Goal: Task Accomplishment & Management: Use online tool/utility

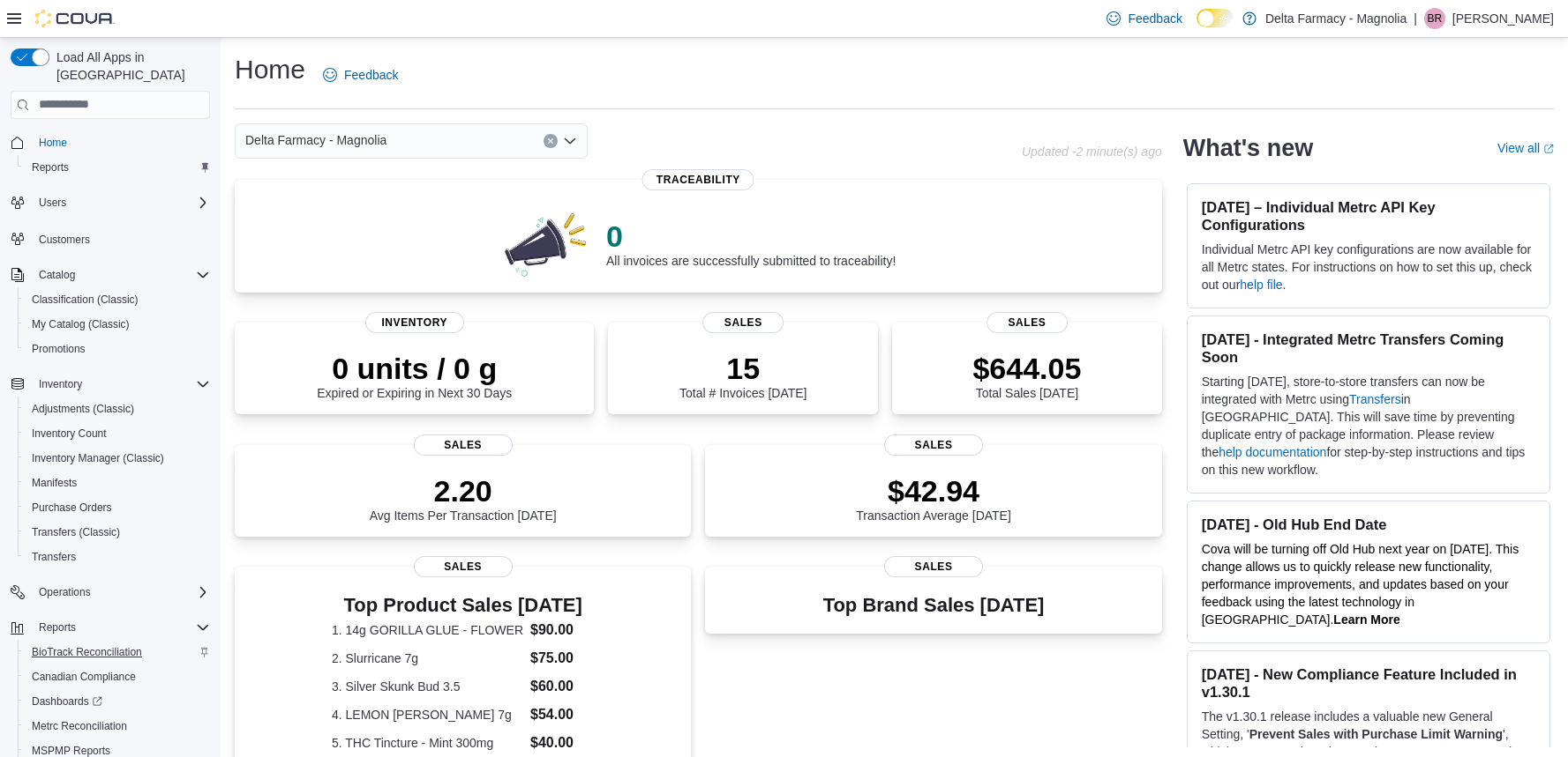
scroll to position [98, 0]
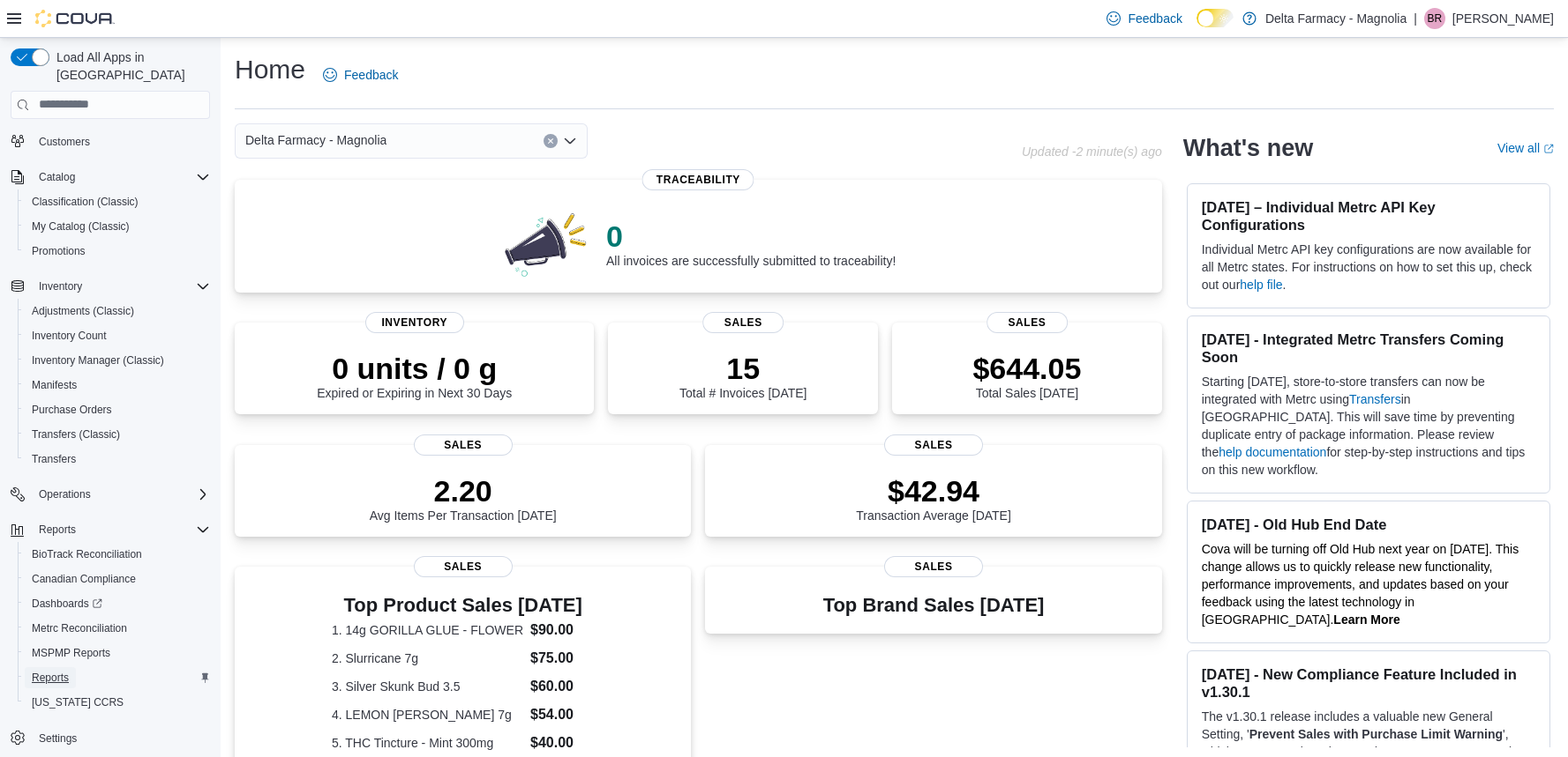
click at [51, 670] on span "Reports" at bounding box center [50, 677] width 37 height 14
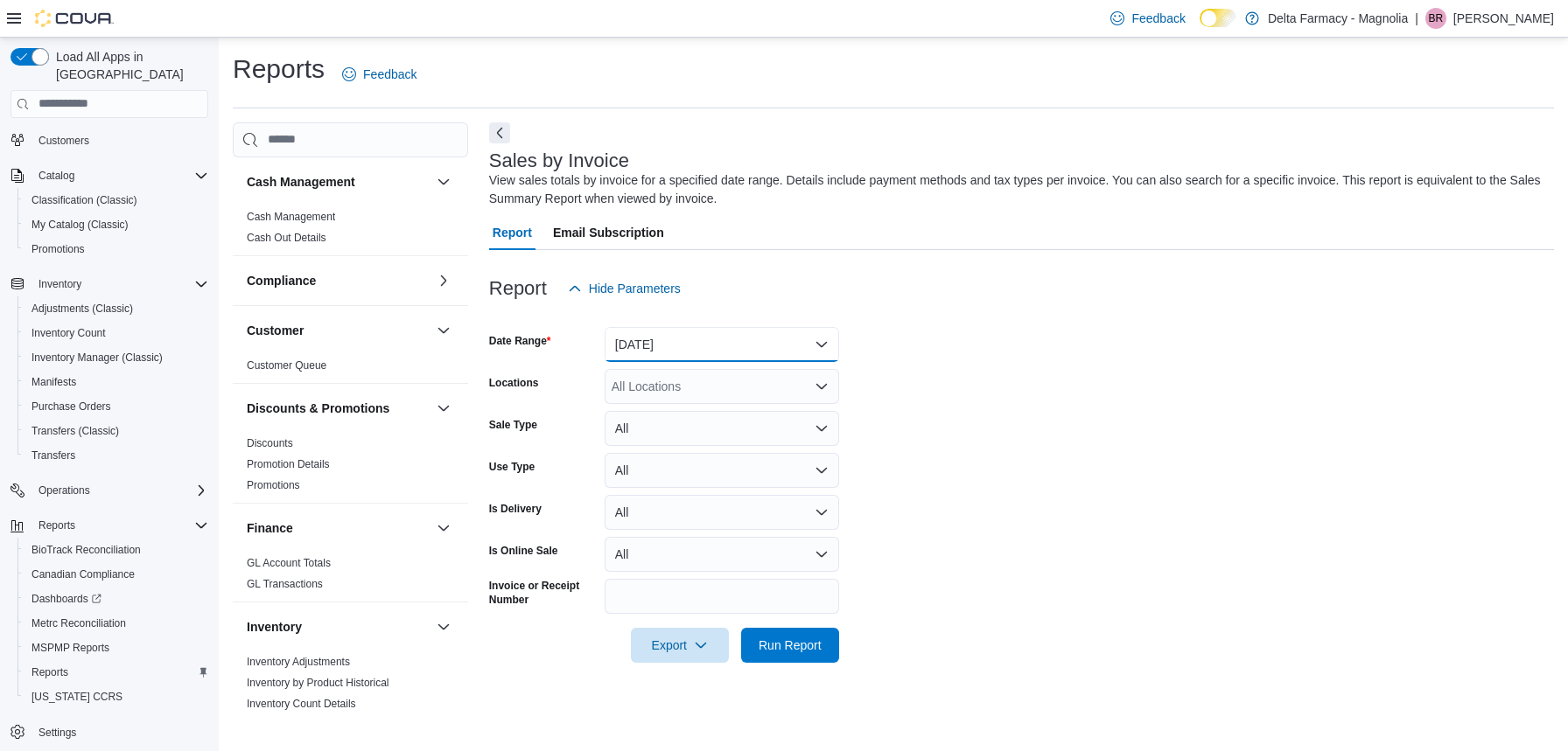
click at [761, 338] on button "Yesterday" at bounding box center [722, 344] width 234 height 35
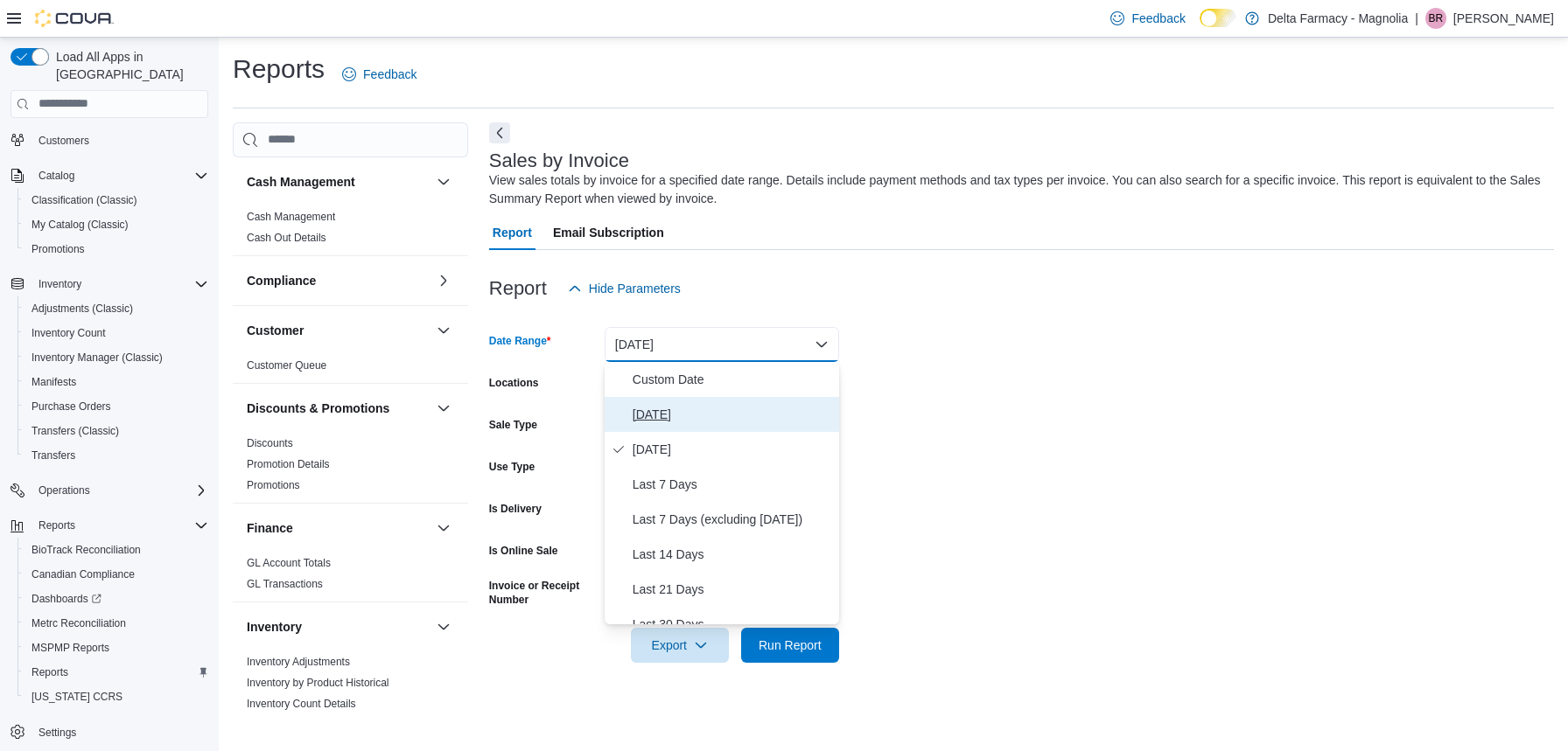
click at [668, 413] on span "Today" at bounding box center [732, 415] width 199 height 21
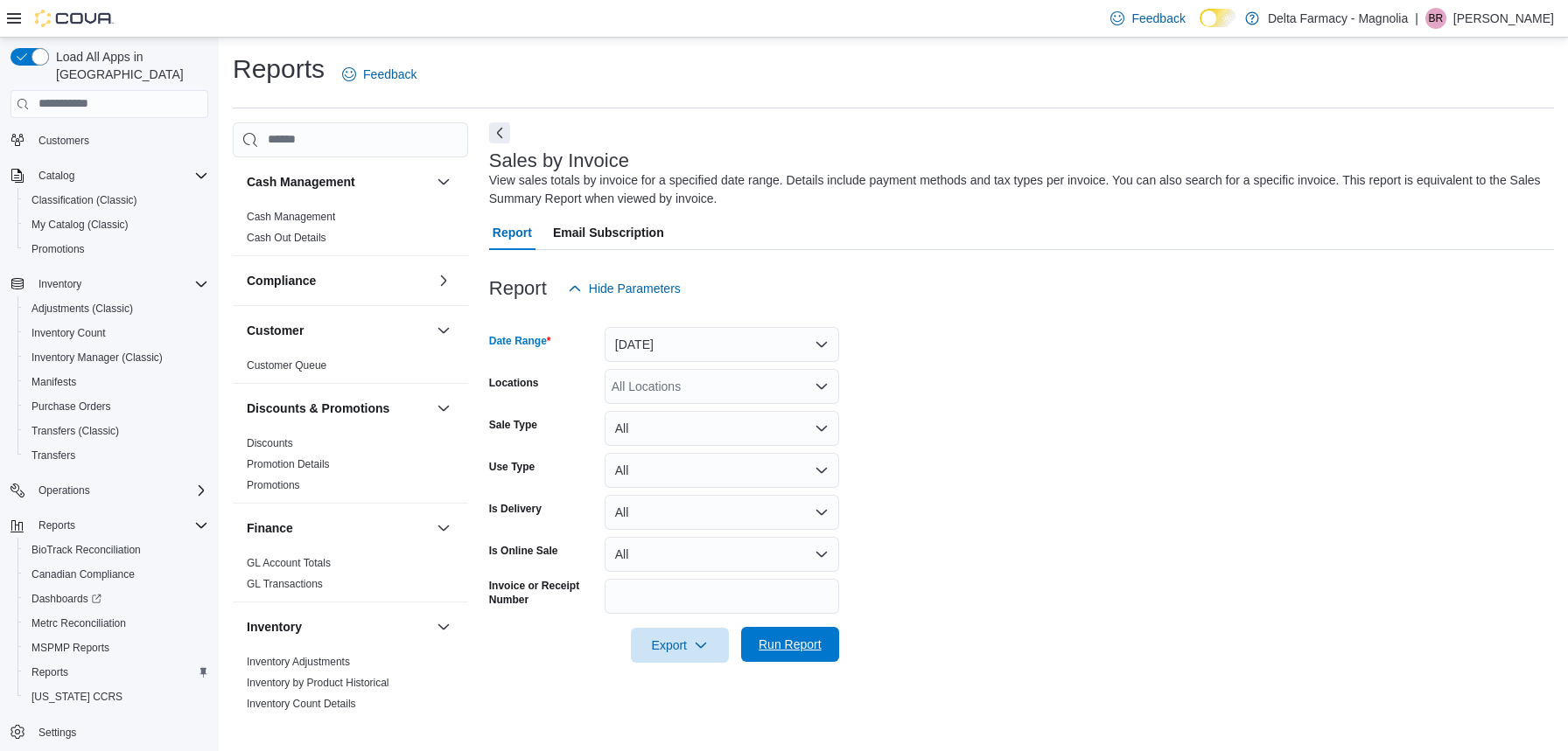
click at [784, 648] on span "Run Report" at bounding box center [790, 645] width 63 height 18
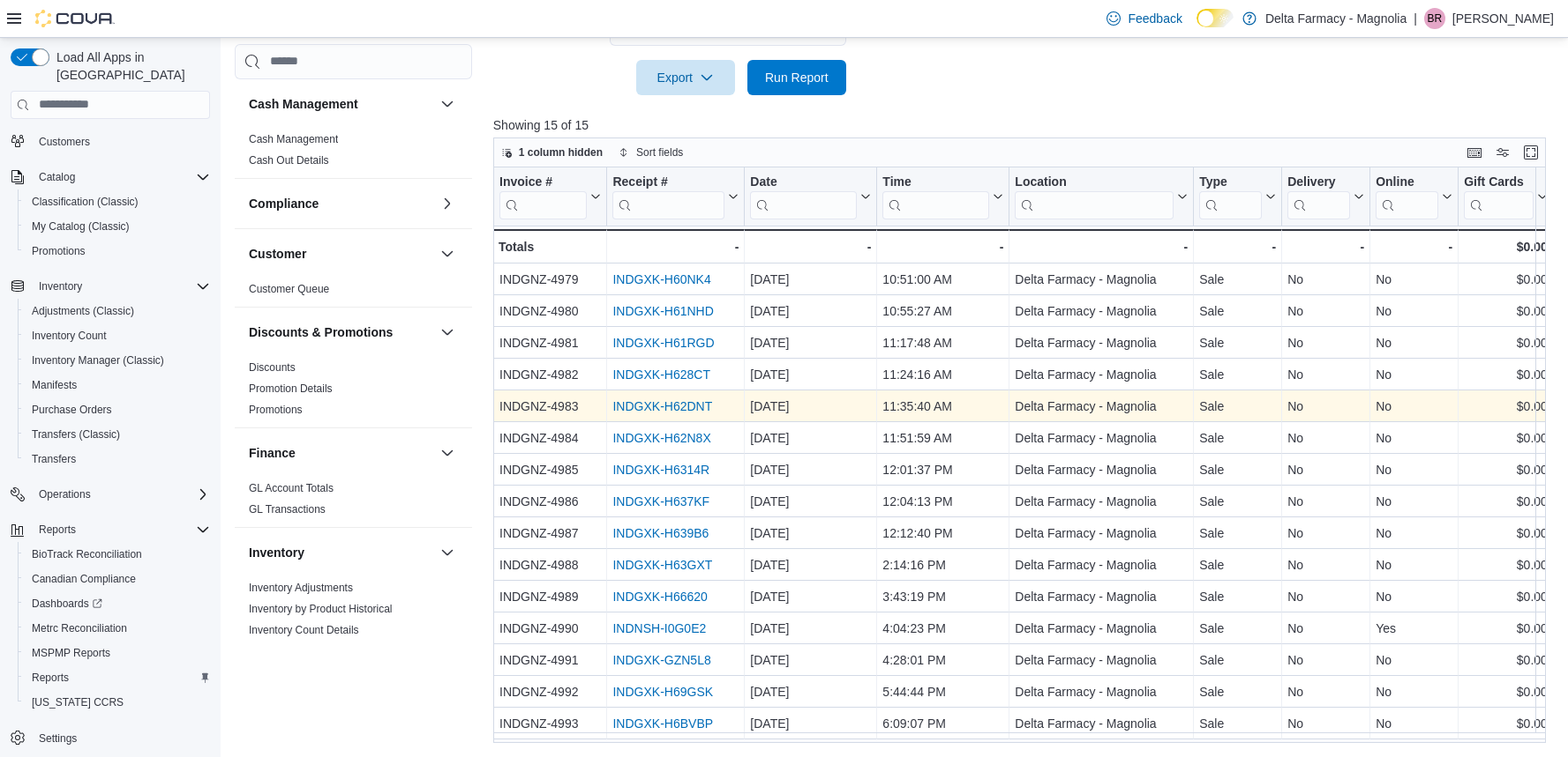
click at [633, 405] on link "INDGXK-H62DNT" at bounding box center [661, 406] width 99 height 14
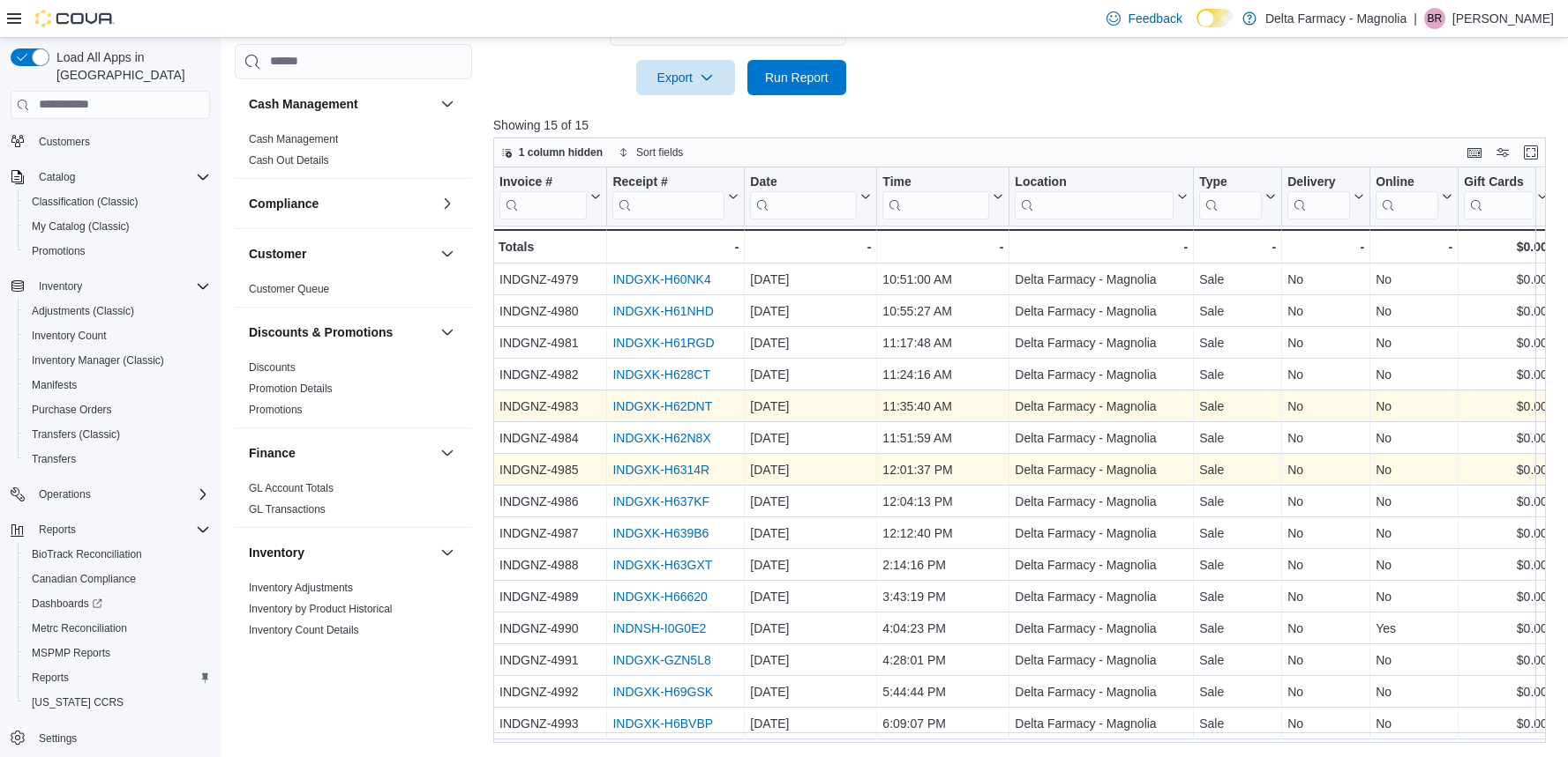
click at [706, 472] on link "INDGXK-H6314R" at bounding box center [660, 470] width 97 height 14
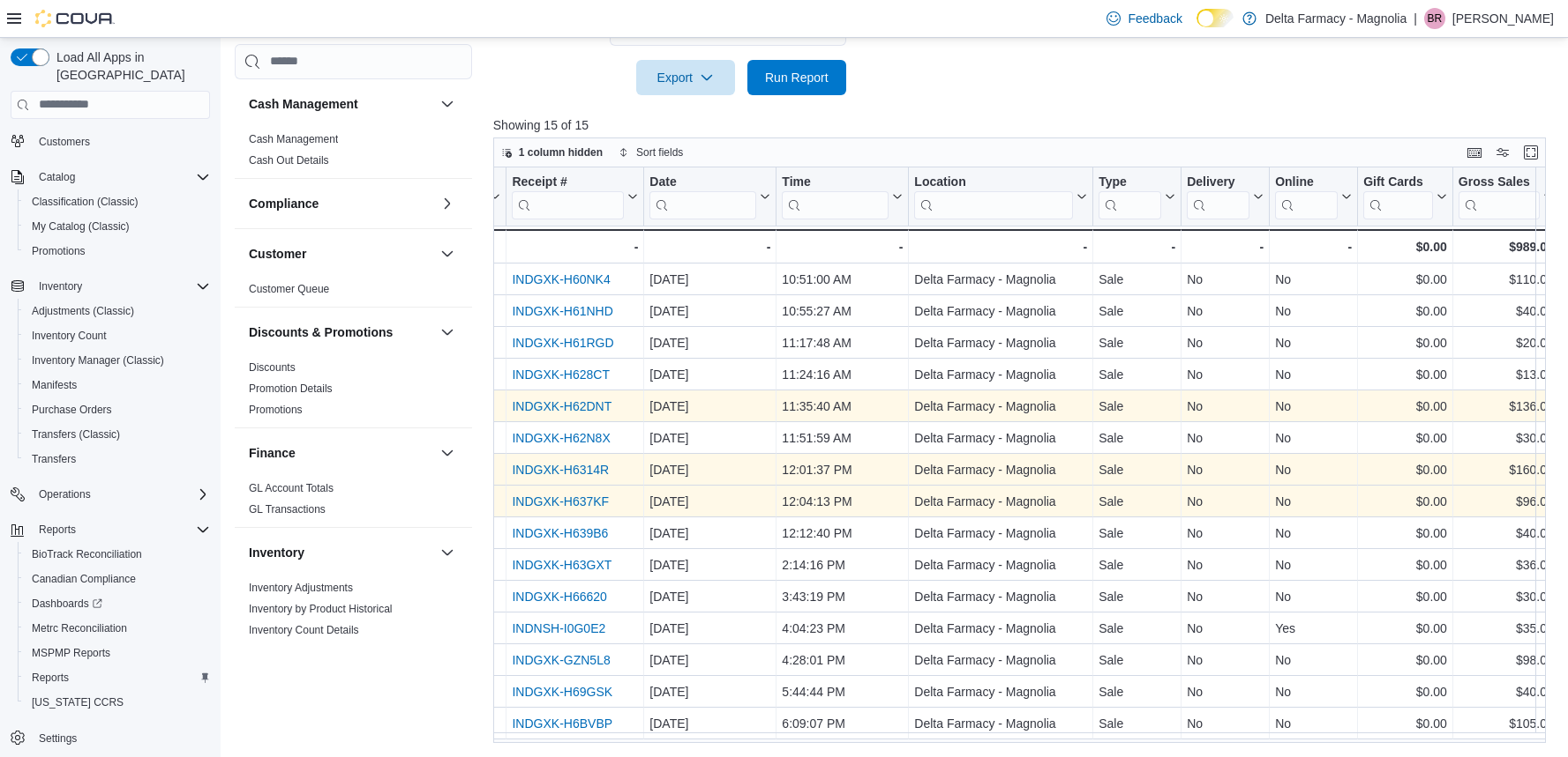
scroll to position [0, 98]
click at [598, 499] on link "INDGXK-H637KF" at bounding box center [563, 501] width 97 height 14
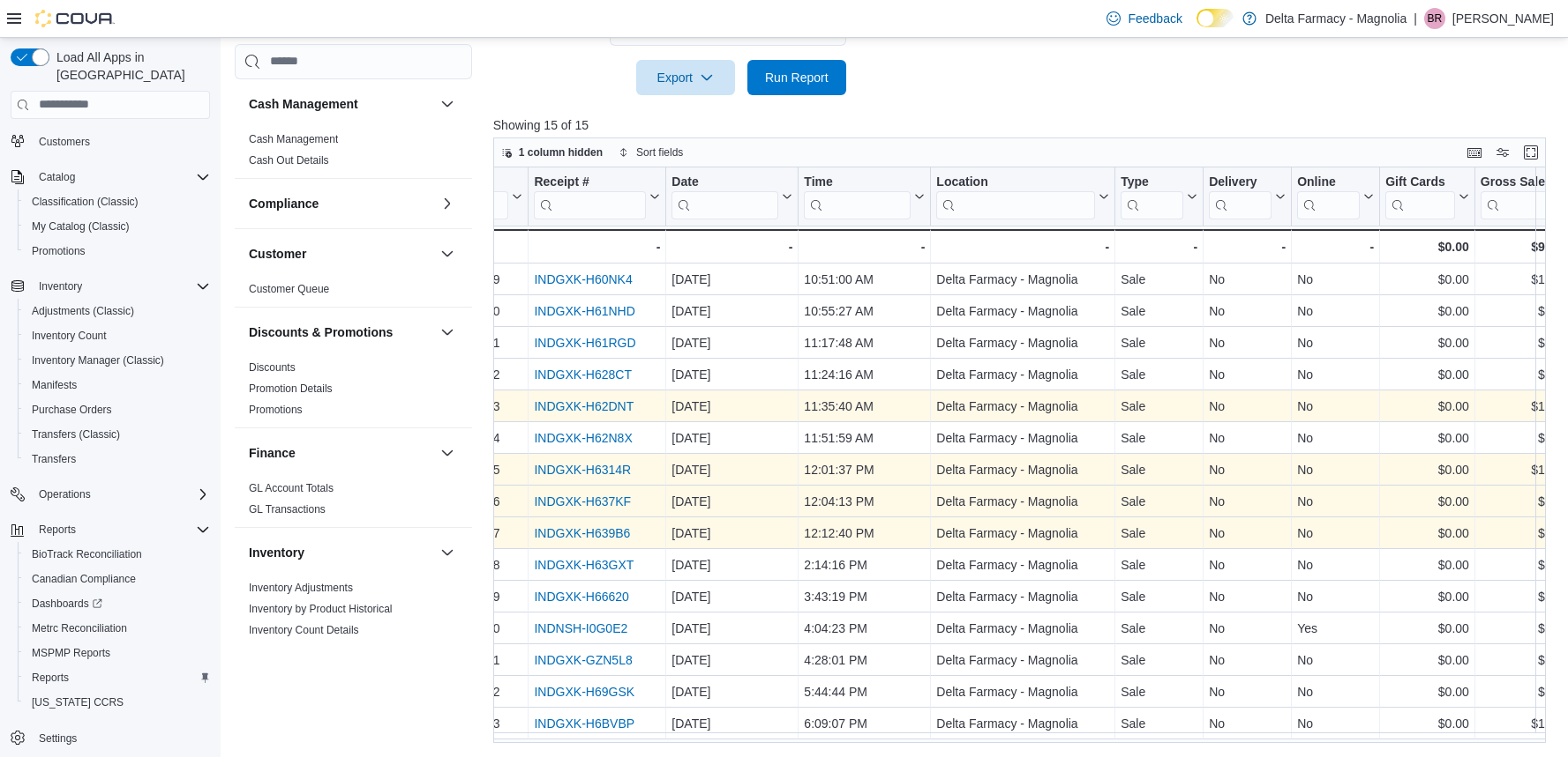
scroll to position [0, 53]
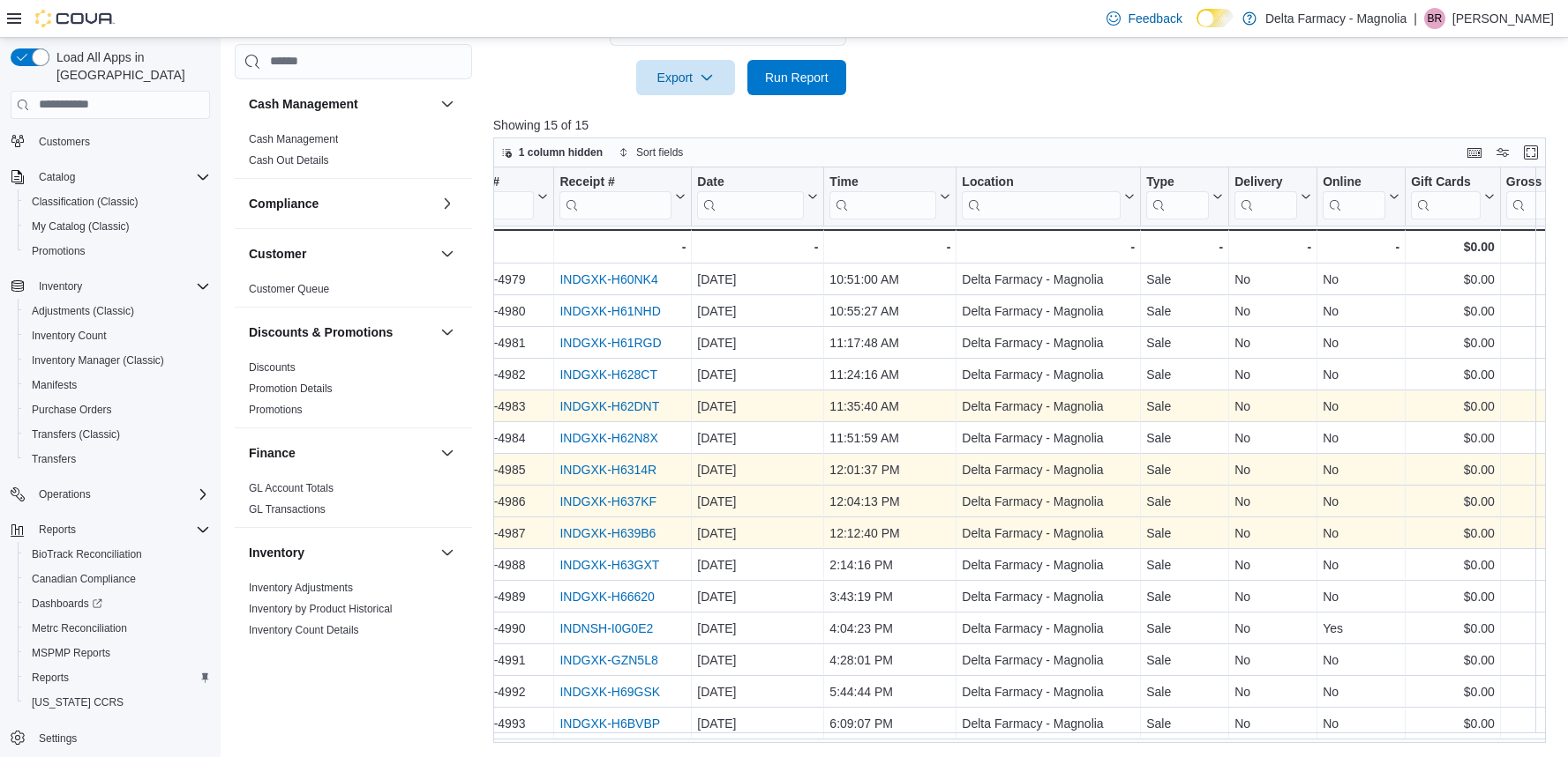
click at [642, 534] on link "INDGXK-H639B6" at bounding box center [608, 533] width 96 height 14
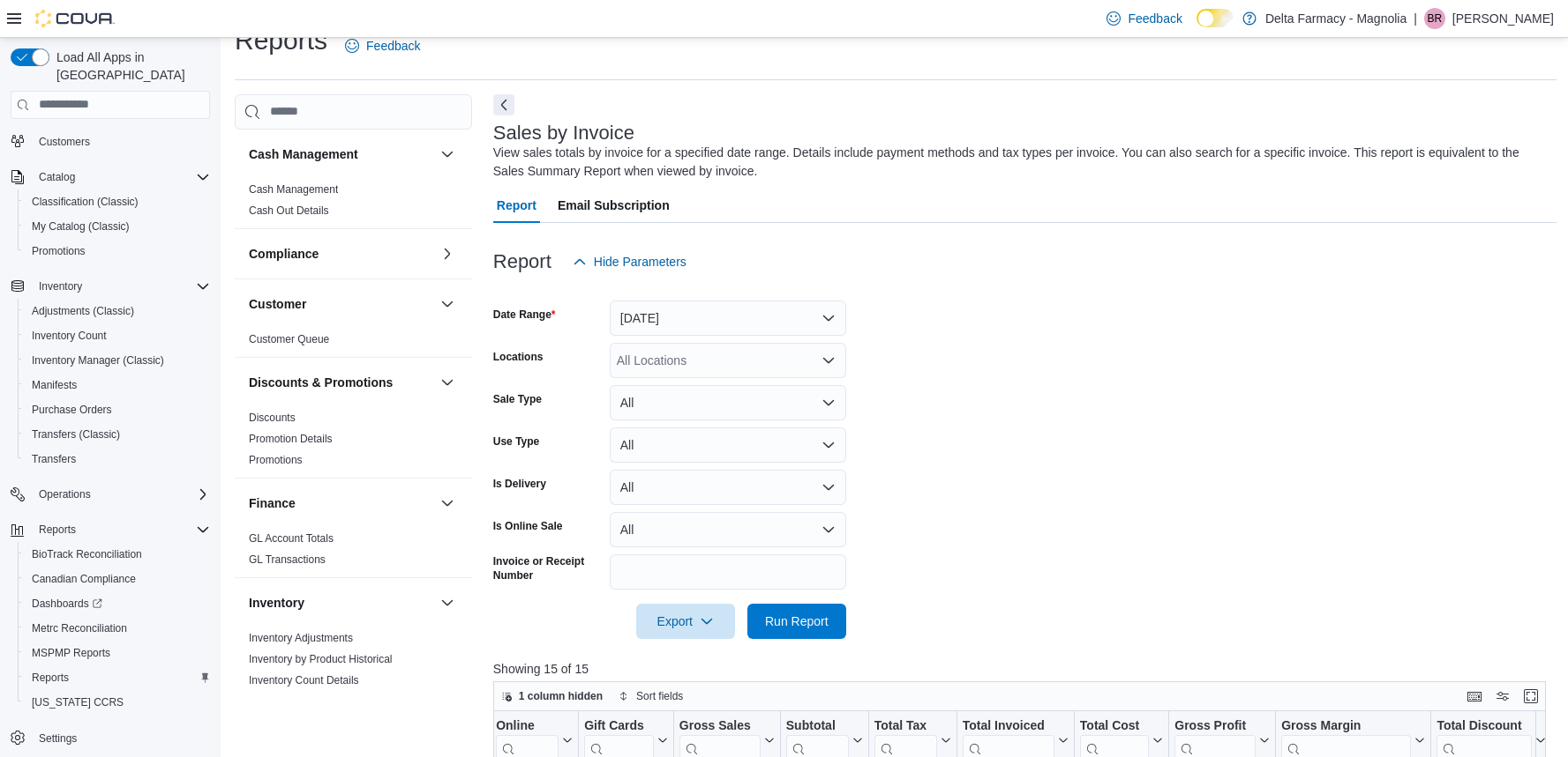
scroll to position [0, 0]
